Goal: Check status

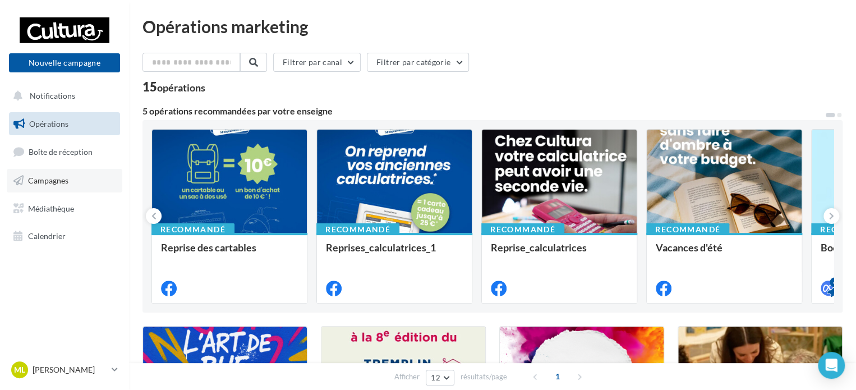
click at [74, 172] on link "Campagnes" at bounding box center [65, 181] width 116 height 24
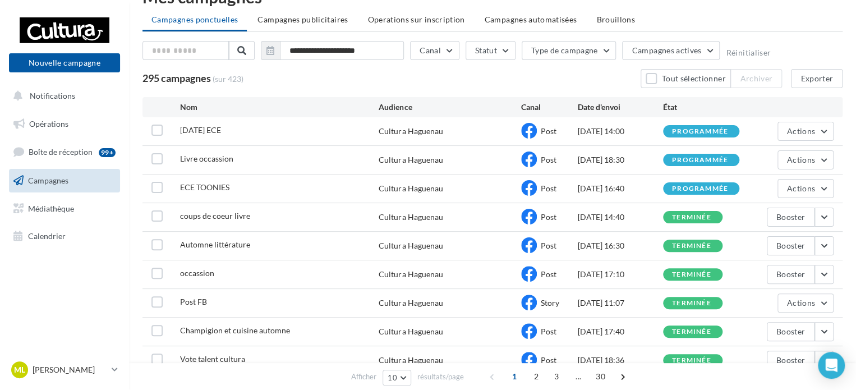
scroll to position [56, 0]
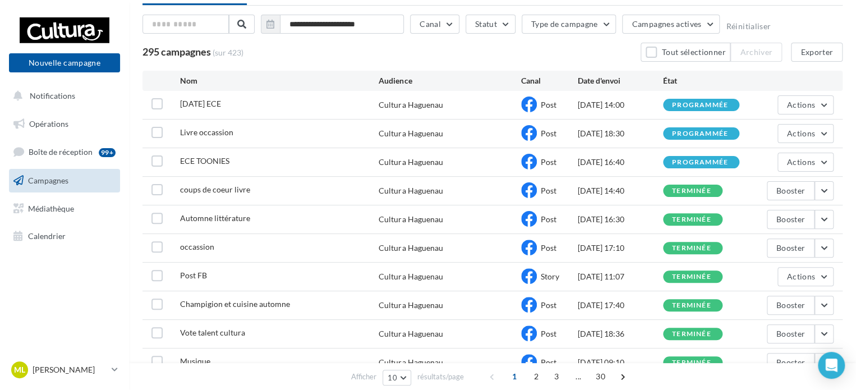
click at [834, 187] on div "coups de coeur livre Cultura Haguenau Post [DATE] 14:40 terminée Booster" at bounding box center [492, 191] width 700 height 28
click at [828, 188] on button "button" at bounding box center [823, 190] width 19 height 19
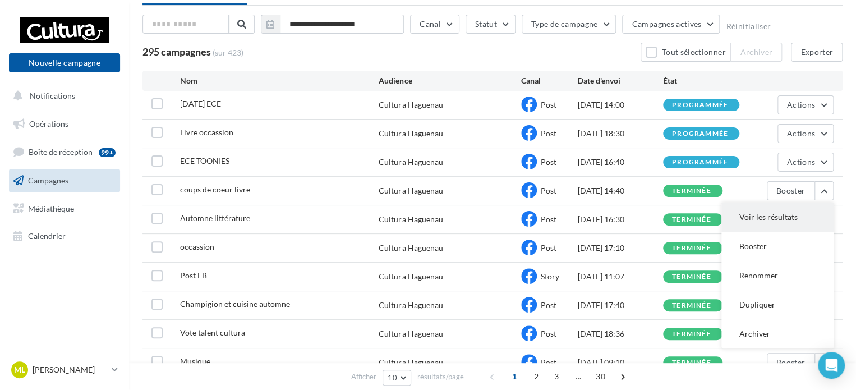
click at [793, 208] on button "Voir les résultats" at bounding box center [777, 216] width 112 height 29
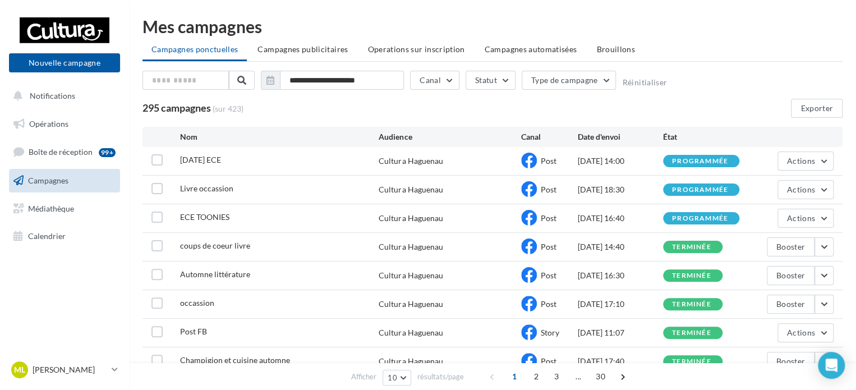
scroll to position [56, 0]
